Goal: Book appointment/travel/reservation

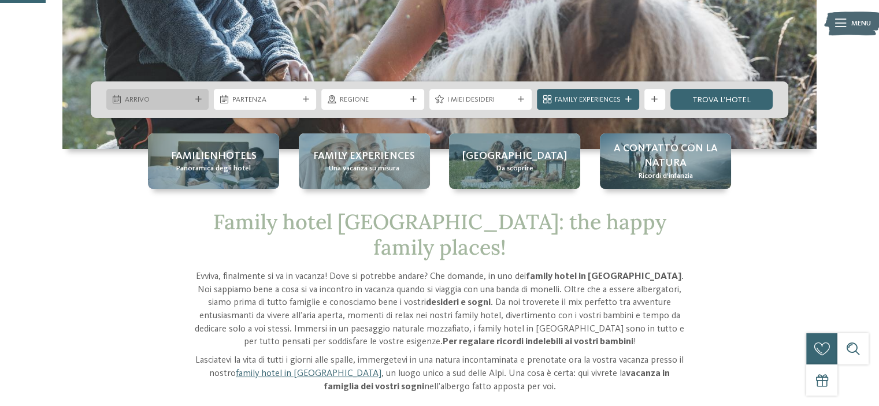
click at [163, 94] on div "Arrivo" at bounding box center [157, 99] width 71 height 11
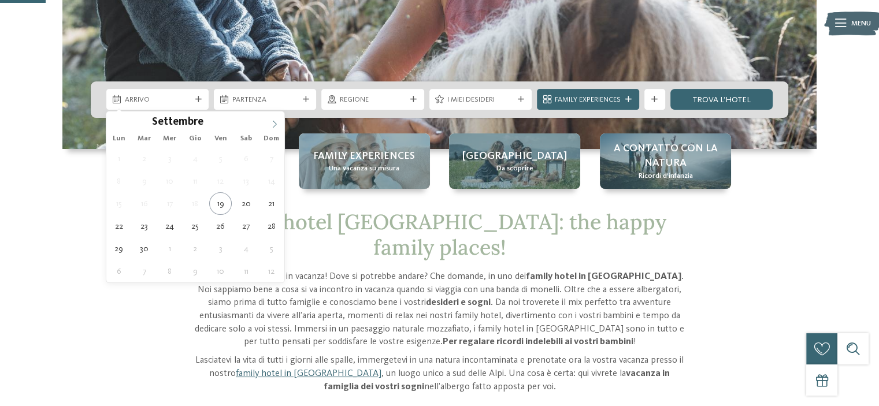
click at [276, 124] on icon at bounding box center [274, 124] width 8 height 8
click at [276, 124] on icon at bounding box center [275, 125] width 4 height 8
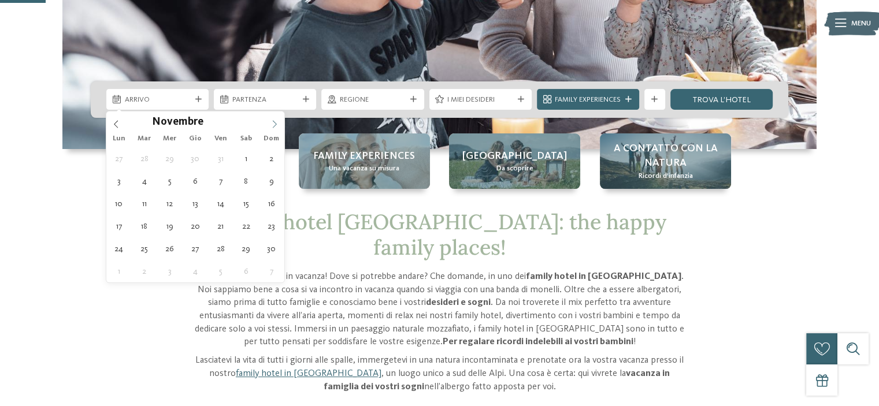
click at [276, 124] on icon at bounding box center [275, 125] width 4 height 8
type div "[DATE]"
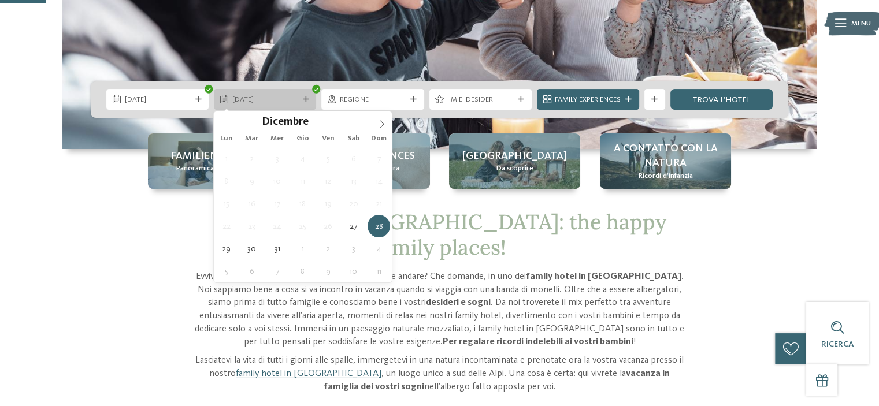
click at [280, 96] on span "[DATE]" at bounding box center [265, 100] width 66 height 10
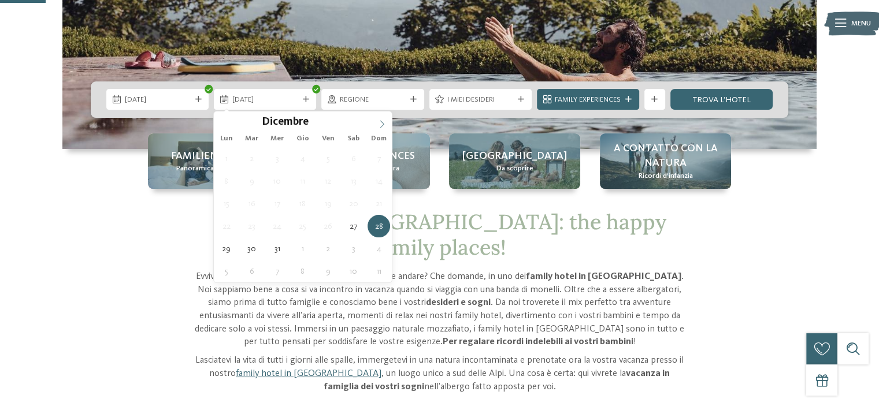
type input "****"
click at [378, 122] on icon at bounding box center [382, 124] width 8 height 8
type div "[DATE]"
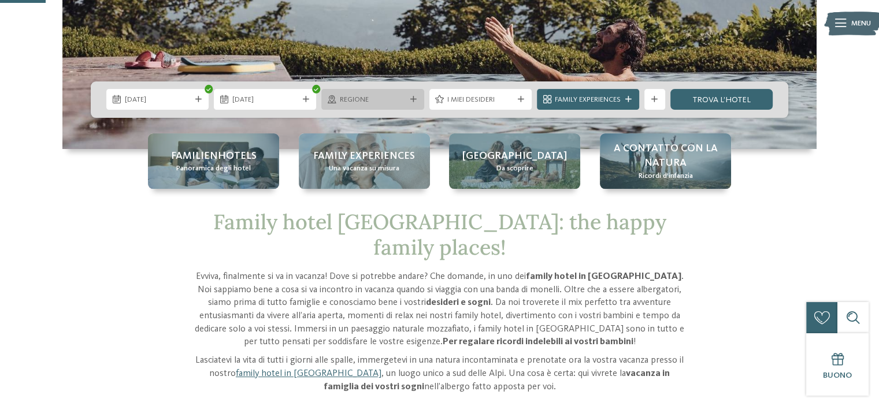
click at [372, 94] on div "Regione" at bounding box center [372, 99] width 71 height 11
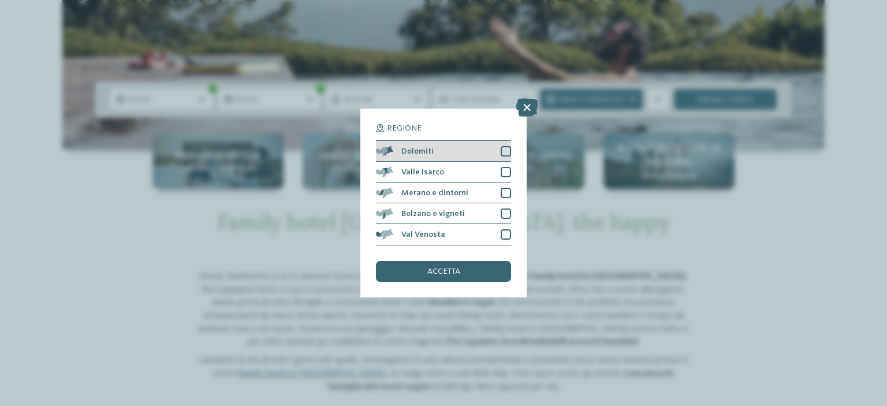
click at [505, 152] on div at bounding box center [506, 151] width 10 height 10
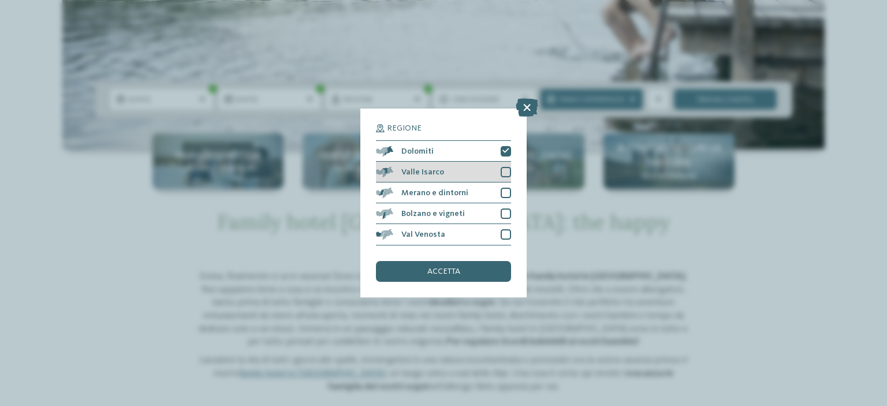
click at [506, 172] on div at bounding box center [506, 172] width 10 height 10
click at [508, 163] on div "Valle Isarco" at bounding box center [443, 172] width 135 height 21
click at [504, 150] on icon at bounding box center [506, 151] width 7 height 6
click at [527, 108] on icon at bounding box center [527, 108] width 23 height 18
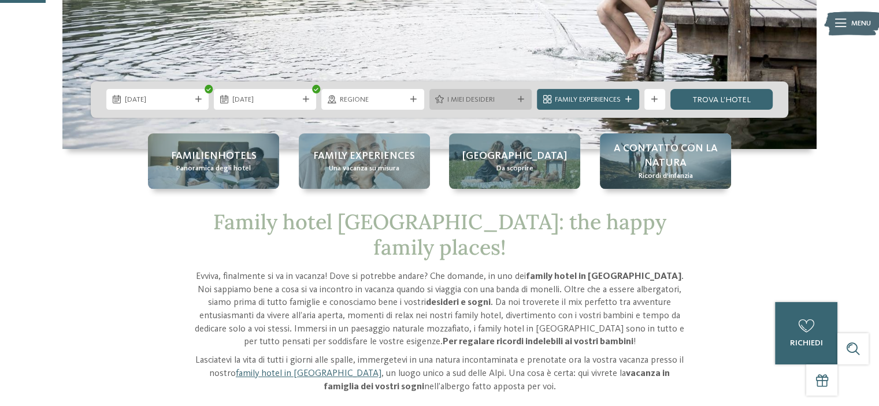
click at [511, 99] on span "I miei desideri" at bounding box center [480, 100] width 66 height 10
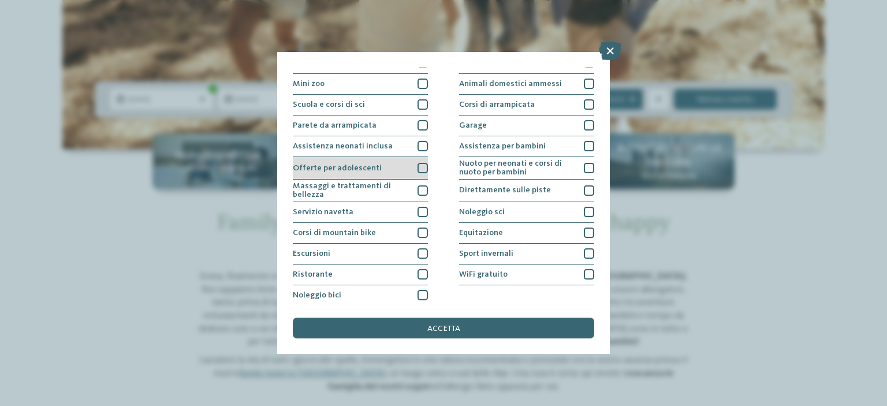
scroll to position [140, 0]
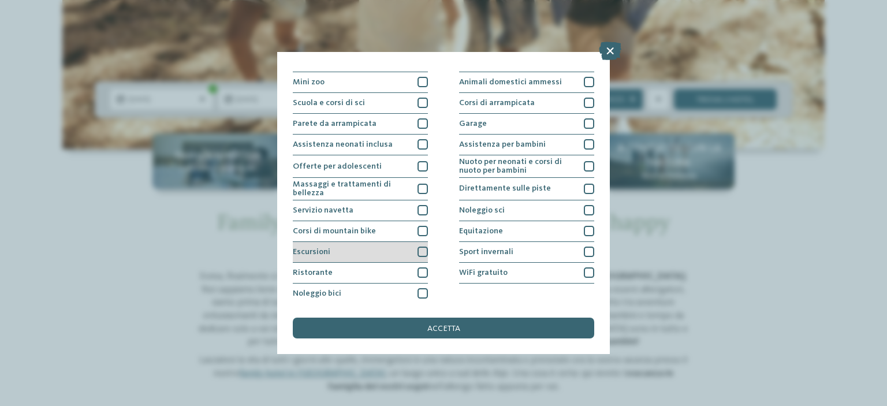
click at [418, 247] on div at bounding box center [423, 252] width 10 height 10
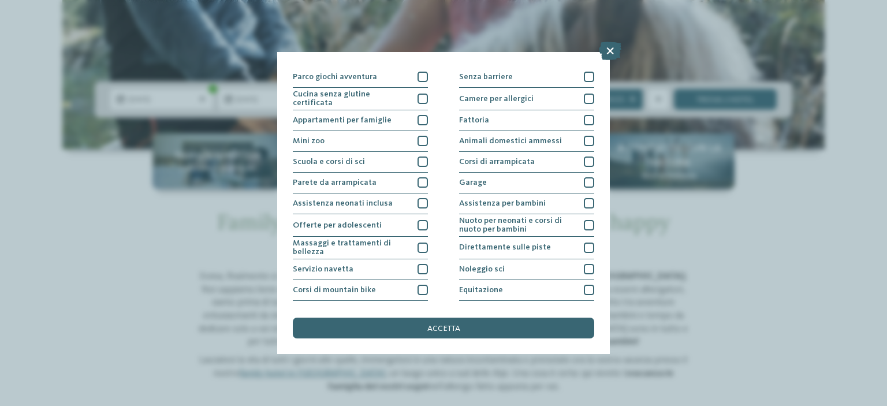
scroll to position [0, 0]
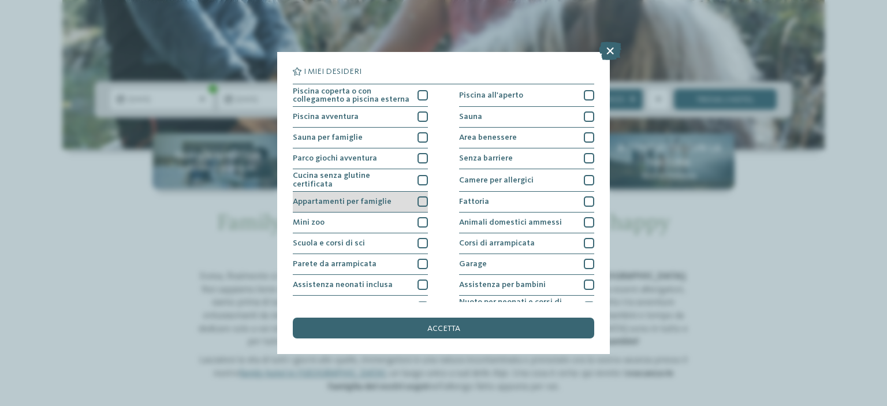
click at [418, 198] on div at bounding box center [423, 201] width 10 height 10
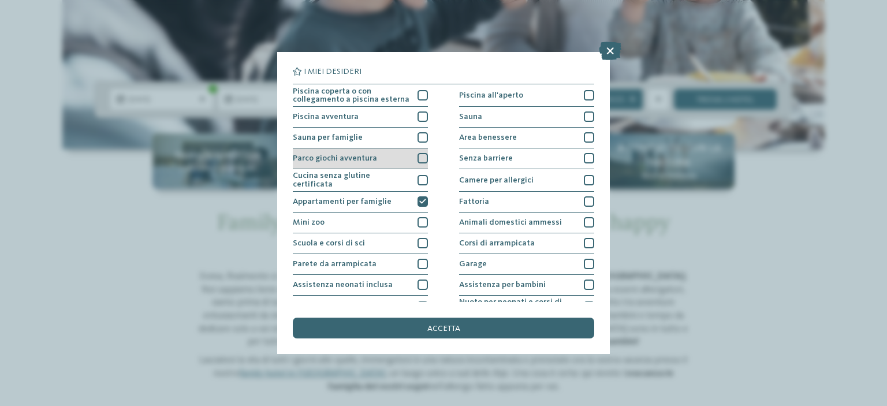
click at [418, 154] on div at bounding box center [423, 158] width 10 height 10
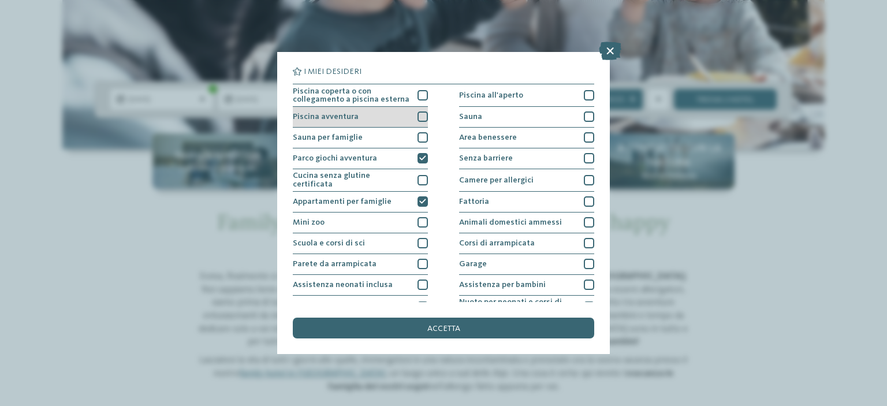
click at [421, 116] on div at bounding box center [423, 116] width 10 height 10
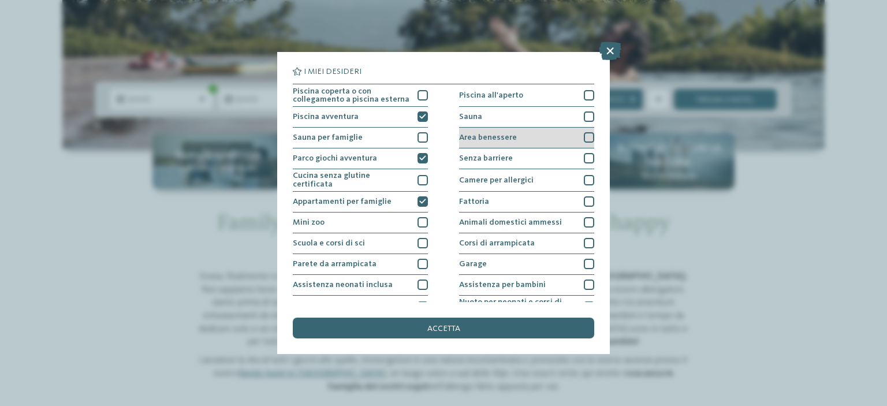
click at [578, 140] on div "Area benessere" at bounding box center [526, 138] width 135 height 21
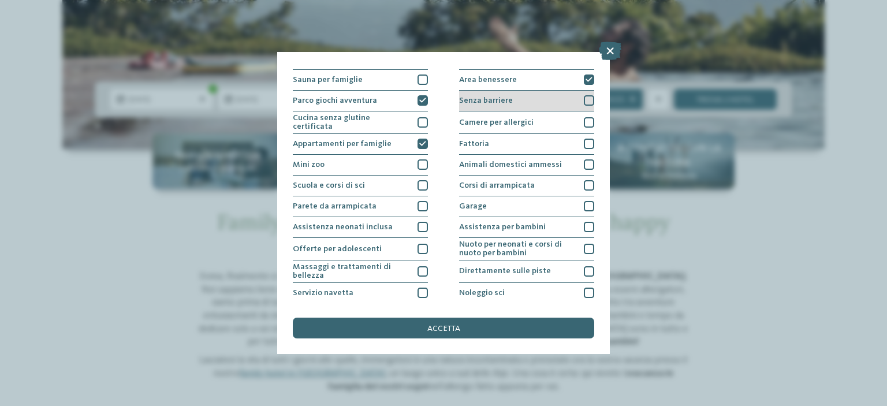
scroll to position [116, 0]
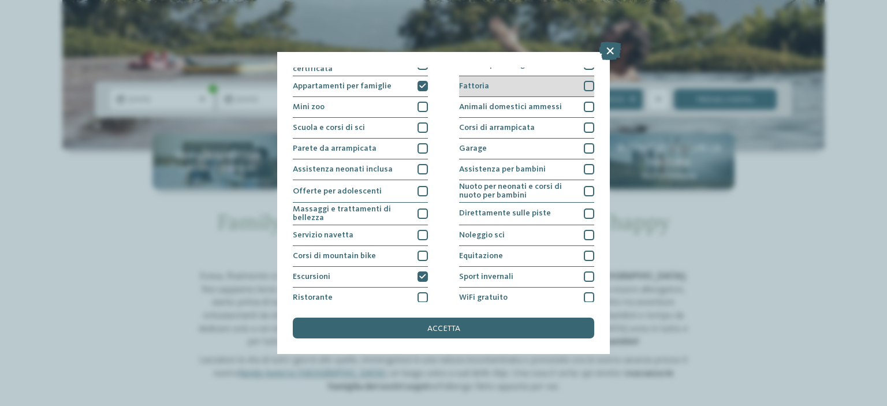
click at [584, 87] on div at bounding box center [589, 86] width 10 height 10
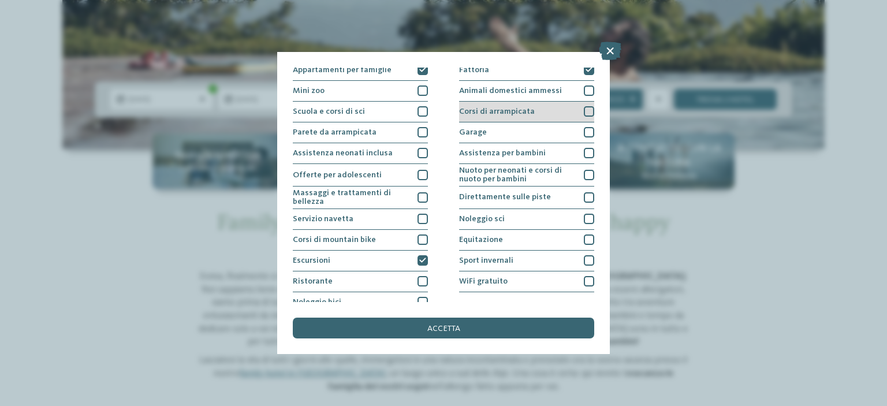
scroll to position [140, 0]
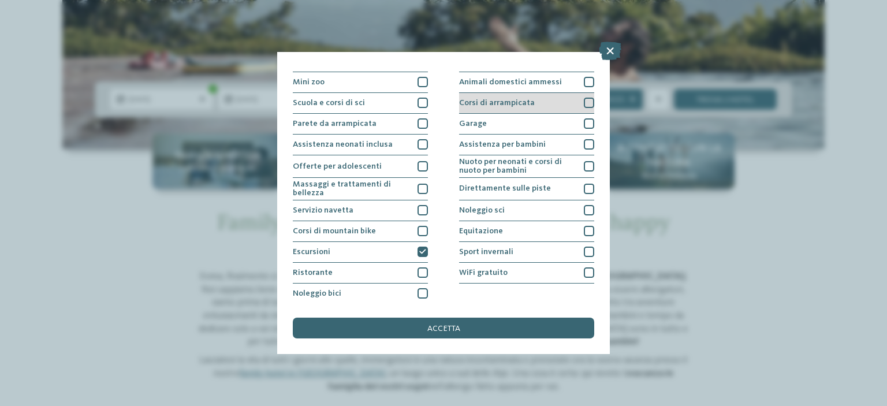
click at [586, 98] on div at bounding box center [589, 103] width 10 height 10
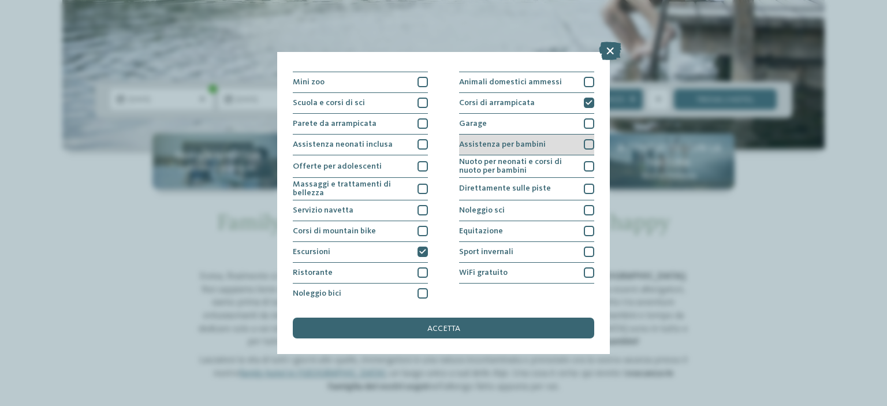
click at [584, 140] on div at bounding box center [589, 144] width 10 height 10
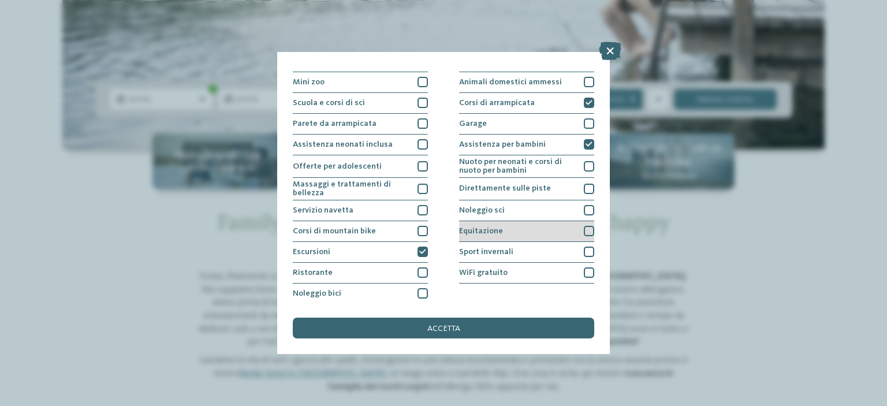
click at [586, 226] on div at bounding box center [589, 231] width 10 height 10
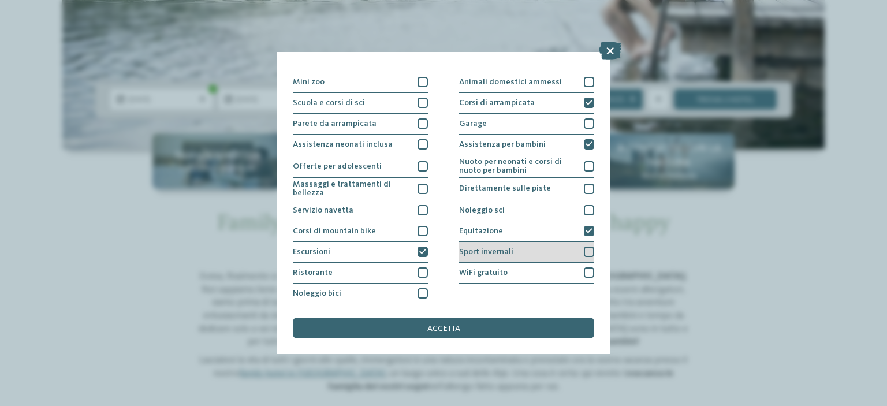
click at [585, 248] on div at bounding box center [589, 252] width 10 height 10
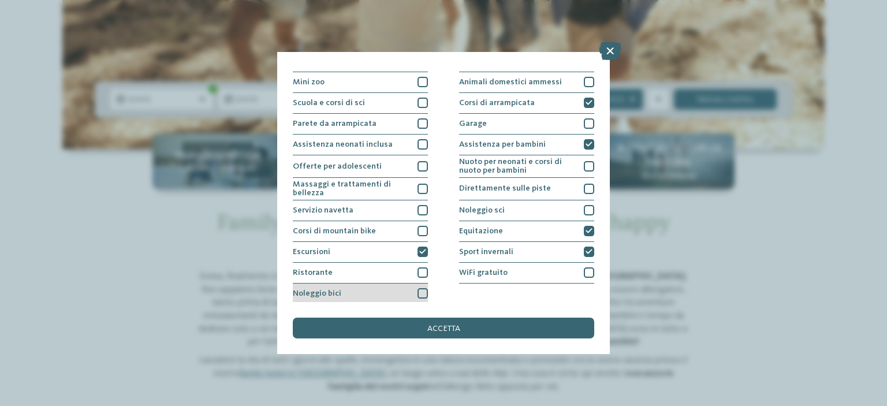
click at [419, 292] on div at bounding box center [423, 293] width 10 height 10
click at [452, 326] on span "accetta" at bounding box center [443, 329] width 33 height 8
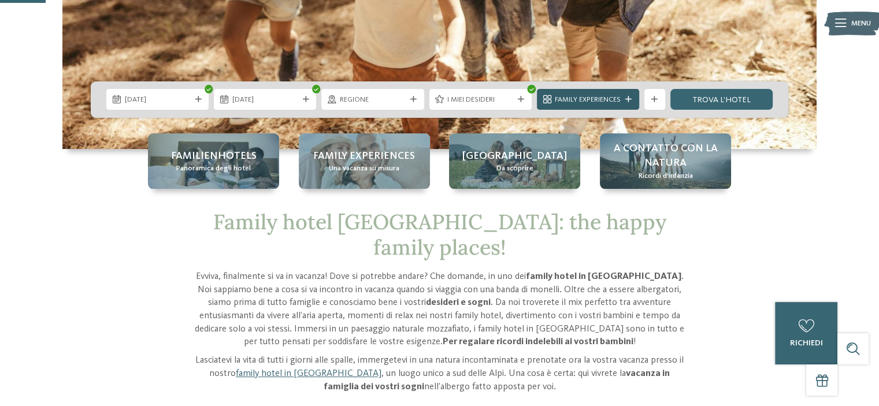
click at [626, 102] on icon at bounding box center [628, 99] width 6 height 6
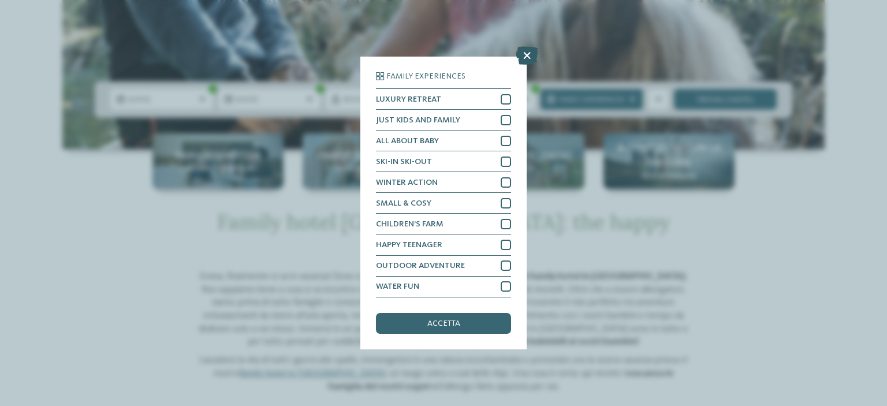
click at [529, 56] on icon at bounding box center [527, 56] width 23 height 18
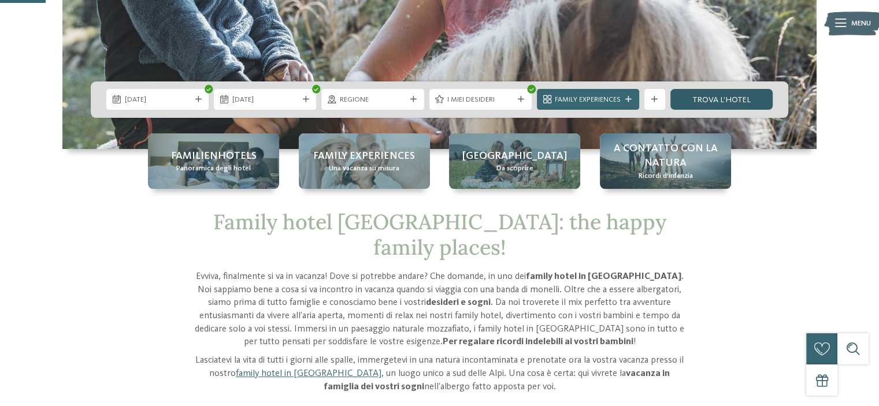
click at [721, 98] on link "trova l’hotel" at bounding box center [721, 99] width 102 height 21
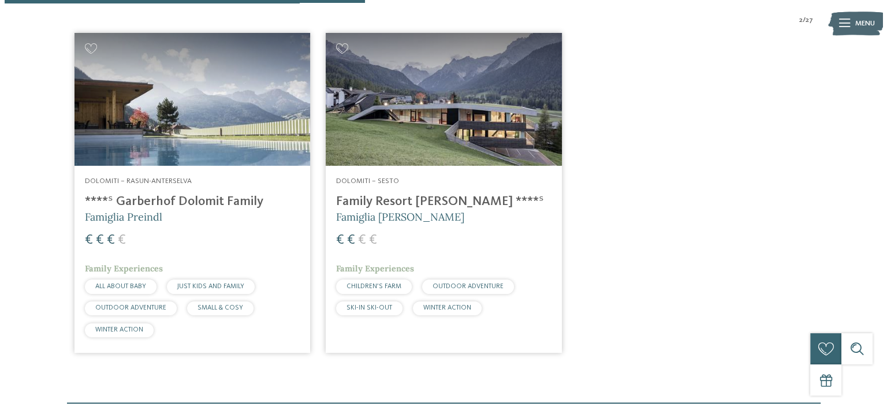
scroll to position [404, 0]
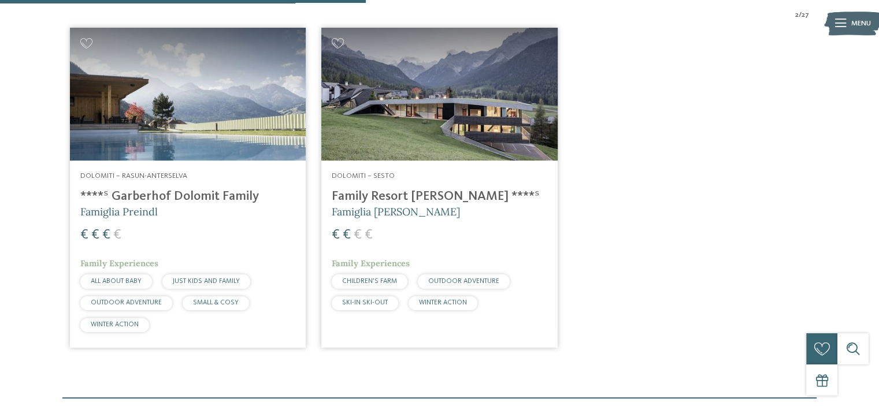
click at [384, 281] on span "CHILDREN’S FARM" at bounding box center [369, 281] width 55 height 7
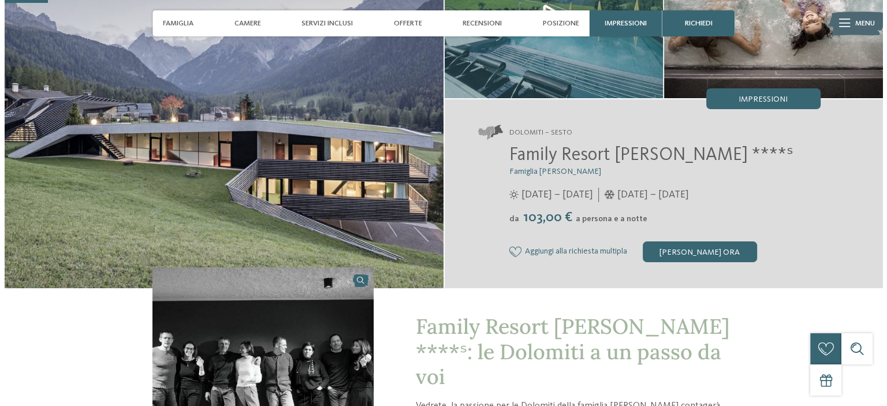
scroll to position [116, 0]
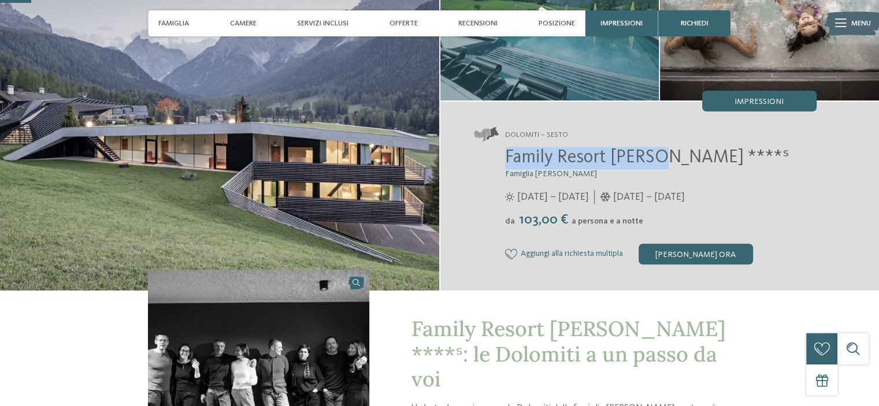
drag, startPoint x: 504, startPoint y: 157, endPoint x: 656, endPoint y: 157, distance: 152.5
click at [656, 157] on div "Family Resort Rainer ****ˢ Famiglia Rainer 25/05/2025 – 12/10/2025 da" at bounding box center [645, 205] width 343 height 117
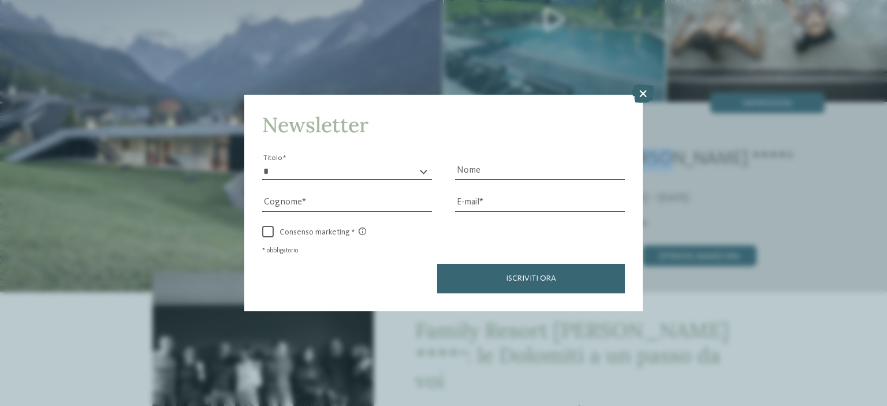
copy span "Family Resort Rainer"
